Goal: Transaction & Acquisition: Purchase product/service

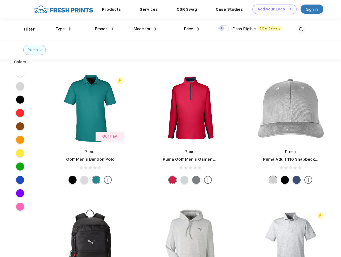
scroll to position [0, 0]
click at [272, 9] on link "Add your Logo Design Tool" at bounding box center [274, 9] width 44 height 9
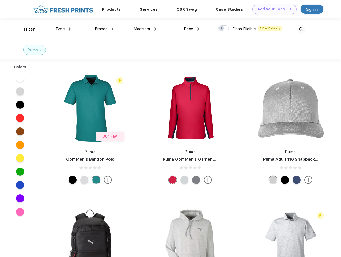
click at [0, 0] on div "Design Tool" at bounding box center [0, 0] width 0 height 0
click at [287, 9] on link "Add your Logo Design Tool" at bounding box center [274, 9] width 44 height 9
click at [26, 29] on div "Filter" at bounding box center [29, 29] width 11 height 6
click at [63, 29] on span "Type" at bounding box center [59, 28] width 9 height 5
click at [104, 29] on span "Brands" at bounding box center [101, 28] width 13 height 5
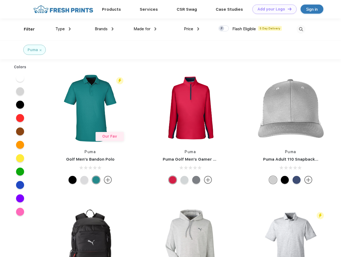
click at [145, 29] on span "Made for" at bounding box center [141, 28] width 17 height 5
click at [191, 29] on span "Price" at bounding box center [188, 28] width 9 height 5
click at [224, 29] on div at bounding box center [223, 28] width 10 height 6
click at [222, 29] on input "checkbox" at bounding box center [219, 26] width 3 height 3
click at [301, 29] on img at bounding box center [300, 29] width 9 height 9
